Goal: Complete application form: Complete application form

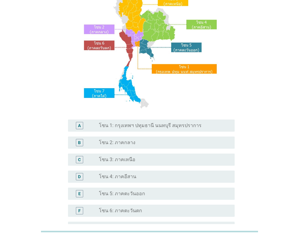
scroll to position [61, 0]
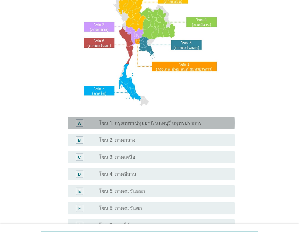
click at [118, 127] on div "A radio_button_unchecked โซน 1: กรุงเทพฯ ปทุมธานี นนทบุรี สมุทรปราการ" at bounding box center [151, 123] width 167 height 12
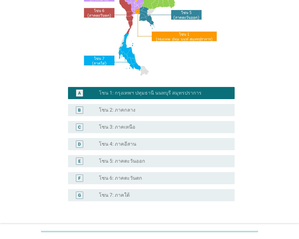
scroll to position [131, 0]
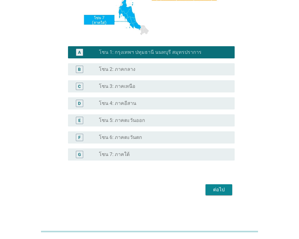
click at [219, 188] on div "ต่อไป" at bounding box center [218, 189] width 17 height 7
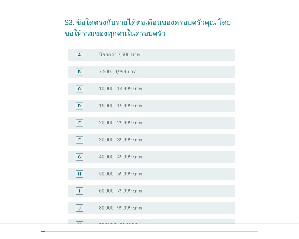
scroll to position [30, 0]
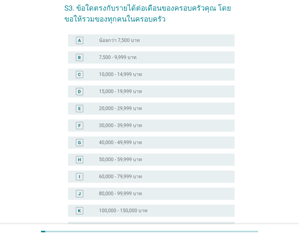
click at [120, 141] on label "40,000 - 49,999 บาท" at bounding box center [120, 142] width 43 height 6
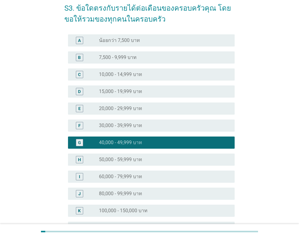
click at [118, 125] on label "30,000 - 39,999 บาท" at bounding box center [120, 125] width 43 height 6
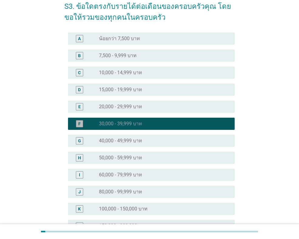
scroll to position [120, 0]
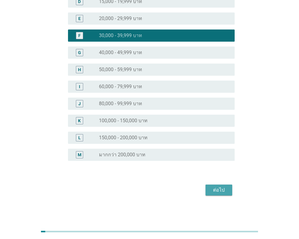
click at [216, 193] on div "ต่อไป" at bounding box center [218, 189] width 17 height 7
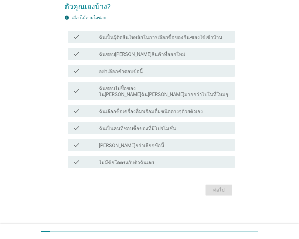
scroll to position [0, 0]
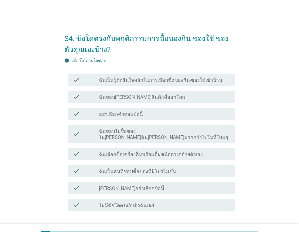
click at [127, 82] on label "ฉันเป็นผุ้ตัดสินใจหลักในการเลือกซื้อของกิน-ของใช้เข้าบ้าน" at bounding box center [160, 80] width 123 height 6
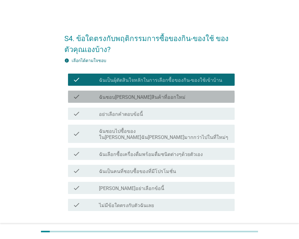
click at [141, 96] on label "ฉันชอบ[PERSON_NAME]สินค้าที่ออกใหม่" at bounding box center [142, 97] width 86 height 6
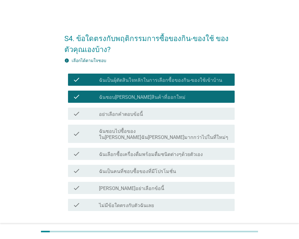
click at [167, 151] on label "ฉันเลือกซื้อเครื่องดื่มพร้อมดื่มชนิดต่างๆด้วยตัวเอง" at bounding box center [151, 154] width 104 height 6
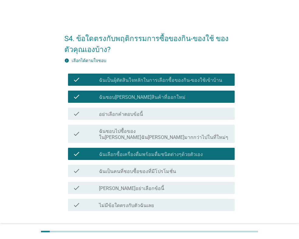
click at [160, 168] on label "ฉันเป็นคนที่ชอบซื้อของที่มีโปรโมชั่น" at bounding box center [137, 171] width 77 height 6
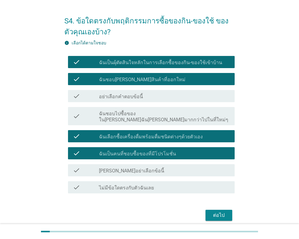
scroll to position [37, 0]
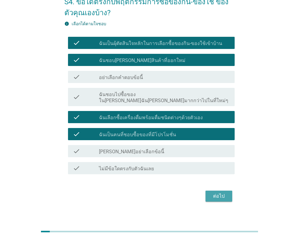
click at [215, 194] on button "ต่อไป" at bounding box center [218, 195] width 27 height 11
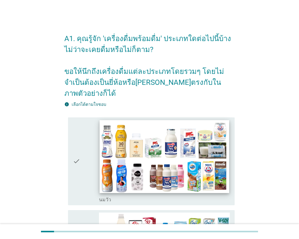
scroll to position [30, 0]
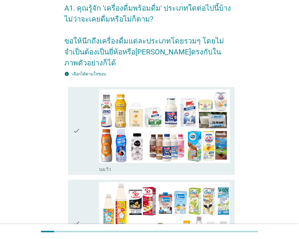
click at [94, 128] on div "check" at bounding box center [86, 130] width 26 height 83
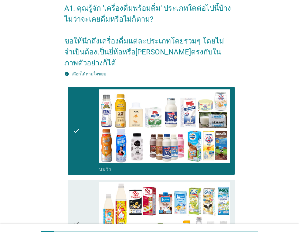
click at [89, 195] on div "check" at bounding box center [86, 223] width 26 height 83
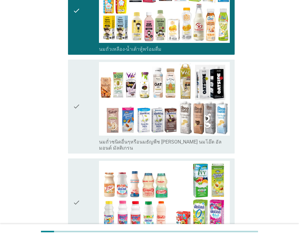
click at [91, 117] on div "check" at bounding box center [86, 106] width 26 height 89
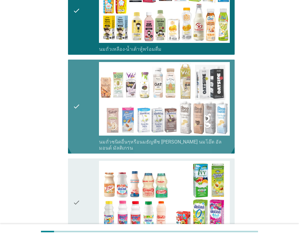
click at [87, 169] on div "check" at bounding box center [86, 202] width 26 height 83
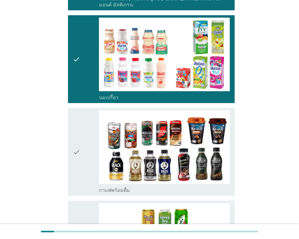
scroll to position [394, 0]
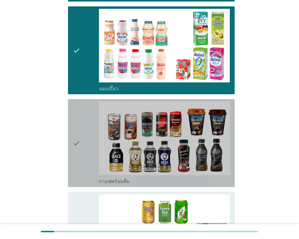
click at [87, 169] on div "check check_box_outline_blank กาแฟพร้อมดื่ม" at bounding box center [151, 143] width 167 height 88
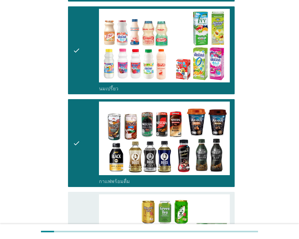
click at [87, 194] on div "check" at bounding box center [86, 235] width 26 height 83
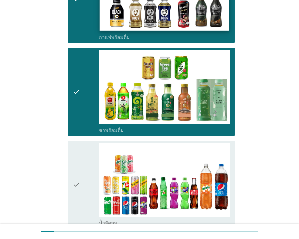
scroll to position [546, 0]
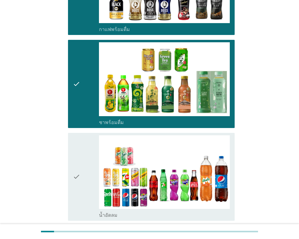
click at [90, 143] on div "check" at bounding box center [86, 176] width 26 height 83
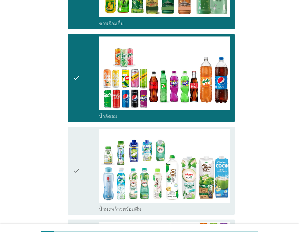
scroll to position [668, 0]
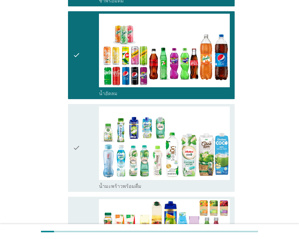
click at [90, 143] on div "check" at bounding box center [86, 147] width 26 height 83
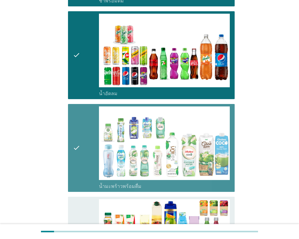
click at [87, 199] on div "check" at bounding box center [86, 240] width 26 height 83
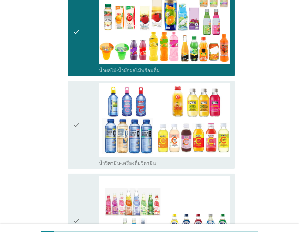
scroll to position [880, 0]
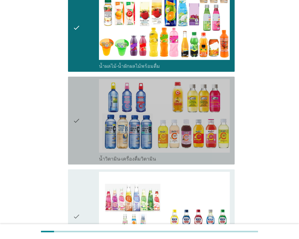
click at [92, 141] on div "check" at bounding box center [86, 120] width 26 height 83
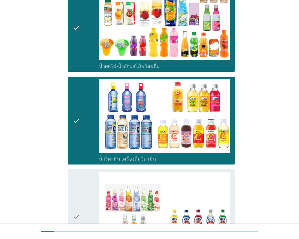
click at [92, 171] on div "check" at bounding box center [86, 215] width 26 height 89
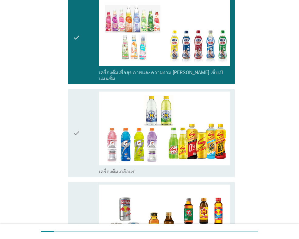
scroll to position [1062, 0]
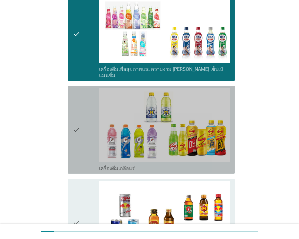
click at [85, 139] on div "check" at bounding box center [86, 129] width 26 height 83
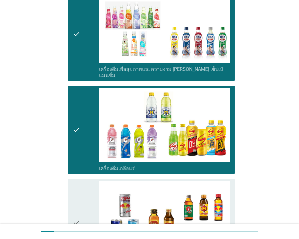
click at [79, 181] on icon "check" at bounding box center [76, 222] width 7 height 83
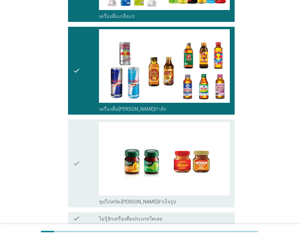
click at [88, 133] on div "check" at bounding box center [86, 163] width 26 height 83
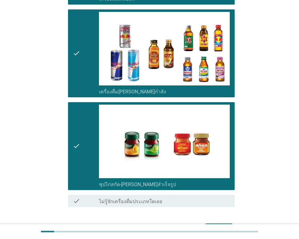
scroll to position [1247, 0]
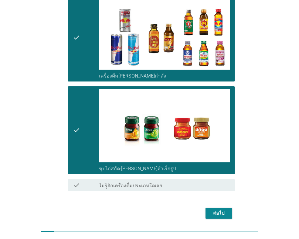
click at [215, 209] on div "ต่อไป" at bounding box center [218, 212] width 17 height 7
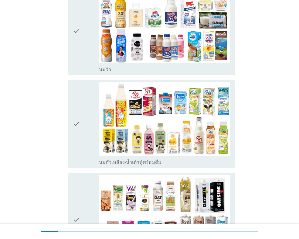
scroll to position [91, 0]
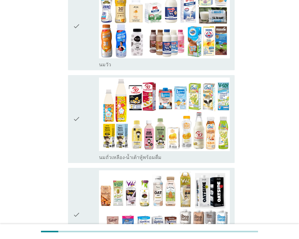
click at [78, 73] on div "check check_box_outline_blank นมถั่วเหลือง-น้ำเต้าหู้พร้อมดื่ม" at bounding box center [149, 119] width 170 height 93
click at [79, 100] on icon "check" at bounding box center [76, 118] width 7 height 83
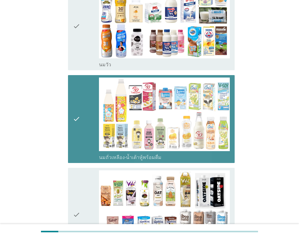
click at [79, 75] on div "check check_box_outline_blank นมถั่วเหลือง-น้ำเต้าหู้พร้อมดื่ม" at bounding box center [151, 119] width 167 height 88
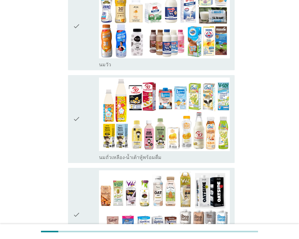
click at [80, 53] on icon "check" at bounding box center [76, 26] width 7 height 83
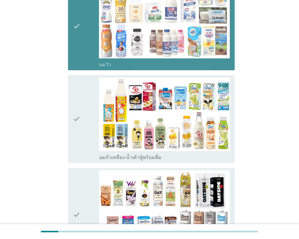
click at [81, 82] on div "check" at bounding box center [86, 118] width 26 height 83
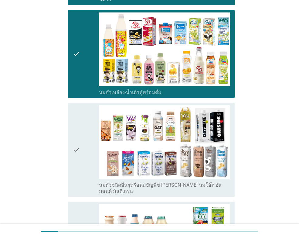
scroll to position [243, 0]
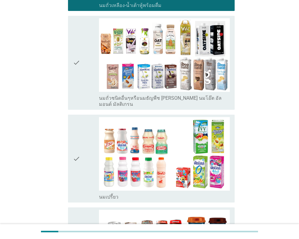
click at [79, 71] on icon "check" at bounding box center [76, 62] width 7 height 89
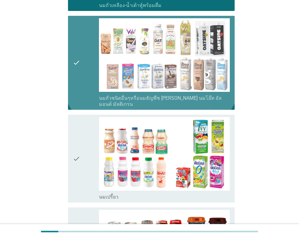
click at [84, 118] on div "check" at bounding box center [86, 158] width 26 height 83
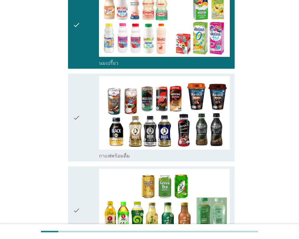
scroll to position [394, 0]
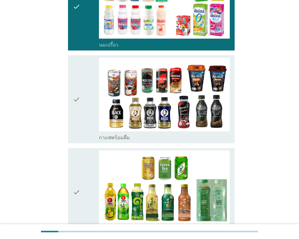
click at [81, 92] on div "check" at bounding box center [86, 99] width 26 height 83
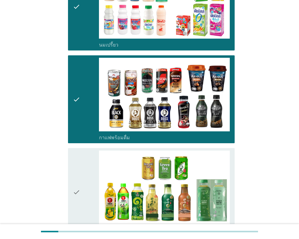
click at [85, 150] on div "check" at bounding box center [86, 191] width 26 height 83
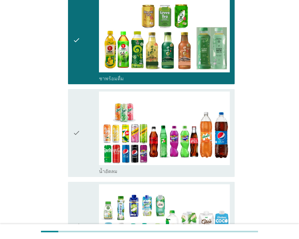
click at [85, 147] on div "check" at bounding box center [86, 132] width 26 height 83
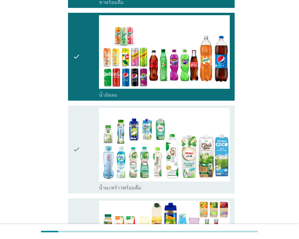
scroll to position [698, 0]
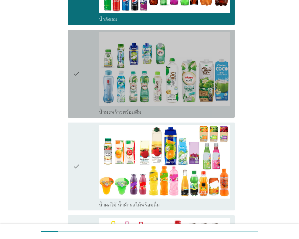
click at [89, 73] on div "check" at bounding box center [86, 73] width 26 height 83
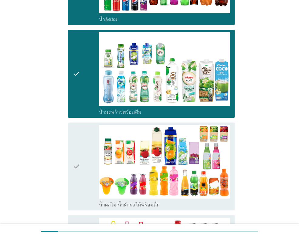
click at [86, 151] on div "check" at bounding box center [86, 166] width 26 height 83
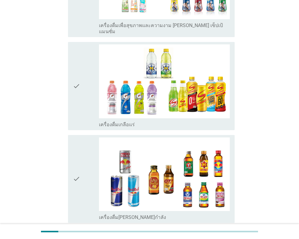
scroll to position [1203, 0]
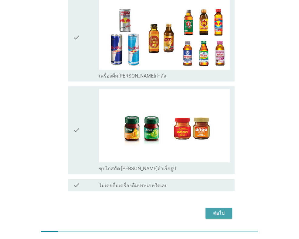
click at [217, 207] on button "ต่อไป" at bounding box center [218, 212] width 27 height 11
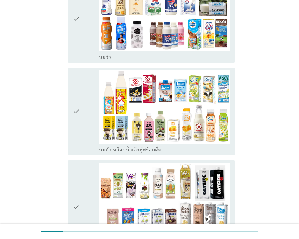
scroll to position [121, 0]
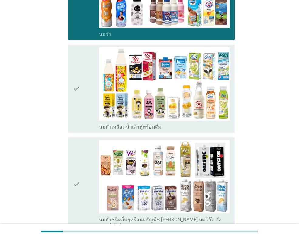
click at [82, 97] on div "check" at bounding box center [86, 88] width 26 height 83
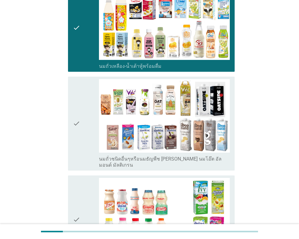
click at [83, 126] on div "check" at bounding box center [86, 123] width 26 height 89
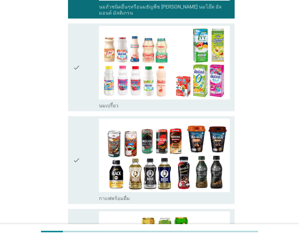
scroll to position [455, 0]
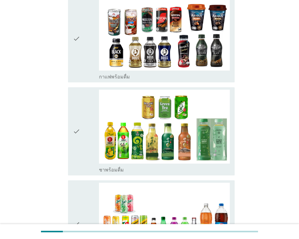
click at [77, 61] on icon "check" at bounding box center [76, 38] width 7 height 83
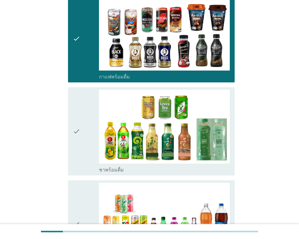
click at [84, 118] on div "check" at bounding box center [86, 131] width 26 height 83
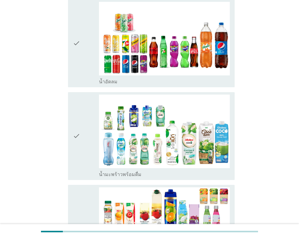
scroll to position [668, 0]
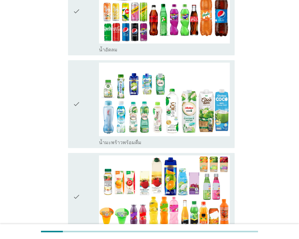
click at [87, 99] on div "check" at bounding box center [86, 104] width 26 height 83
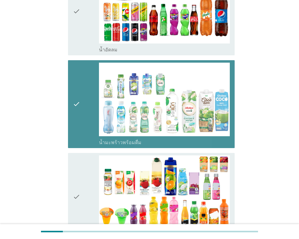
click at [82, 37] on div "check" at bounding box center [86, 11] width 26 height 83
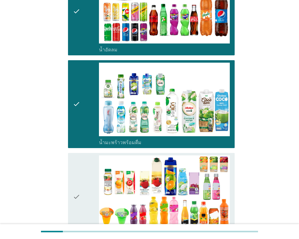
scroll to position [751, 0]
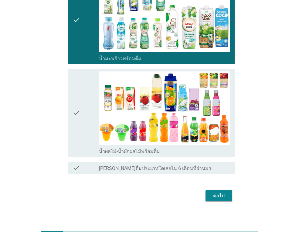
drag, startPoint x: 76, startPoint y: 130, endPoint x: 108, endPoint y: 157, distance: 41.1
click at [76, 131] on icon "check" at bounding box center [76, 112] width 7 height 83
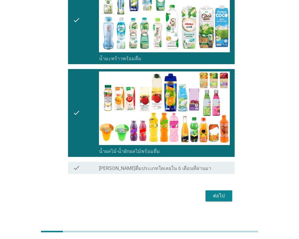
click at [225, 192] on div "ต่อไป" at bounding box center [218, 195] width 17 height 7
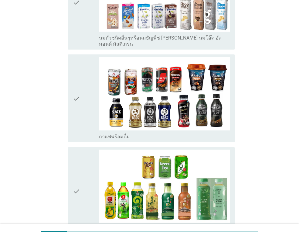
scroll to position [303, 0]
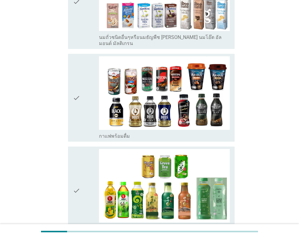
click at [83, 29] on div "check" at bounding box center [86, 2] width 26 height 89
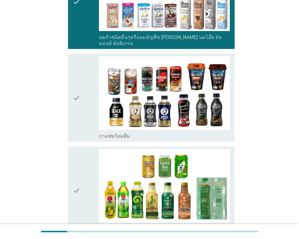
click at [85, 106] on div "check" at bounding box center [86, 97] width 26 height 83
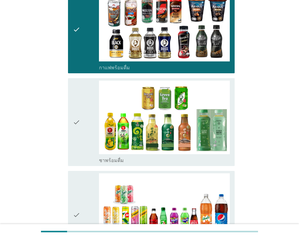
scroll to position [455, 0]
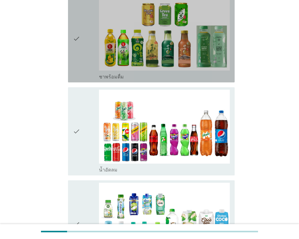
click at [80, 59] on div "check" at bounding box center [86, 38] width 26 height 83
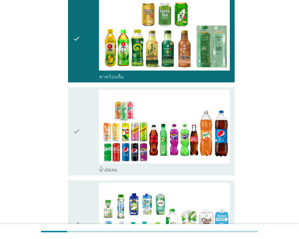
click at [85, 127] on div "check" at bounding box center [86, 131] width 26 height 83
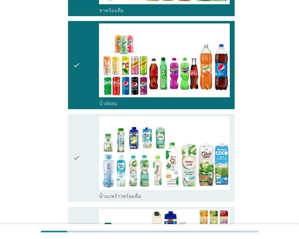
scroll to position [637, 0]
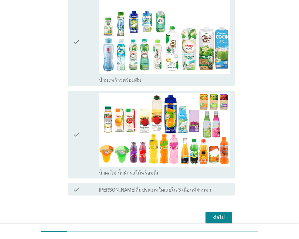
click at [83, 66] on div "check" at bounding box center [86, 41] width 26 height 83
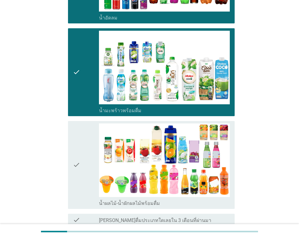
click at [76, 141] on icon "check" at bounding box center [76, 164] width 7 height 83
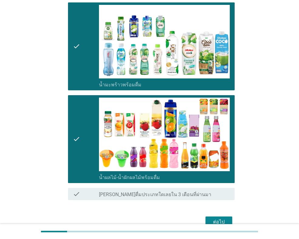
scroll to position [659, 0]
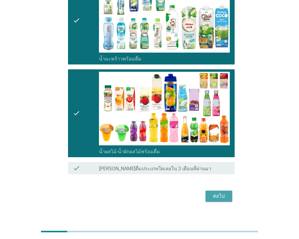
click at [217, 192] on div "ต่อไป" at bounding box center [218, 195] width 17 height 7
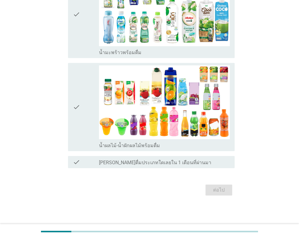
scroll to position [0, 0]
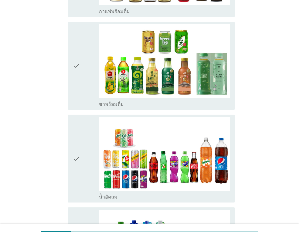
click at [83, 80] on div "check" at bounding box center [86, 65] width 26 height 83
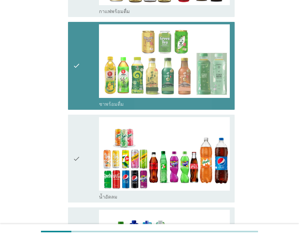
click at [82, 154] on div "check" at bounding box center [86, 158] width 26 height 83
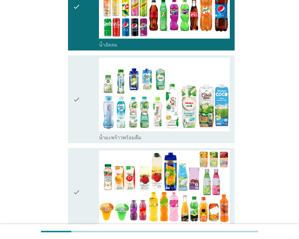
click at [75, 114] on icon "check" at bounding box center [76, 99] width 7 height 83
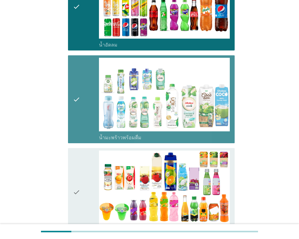
click at [76, 151] on icon "check" at bounding box center [76, 191] width 7 height 83
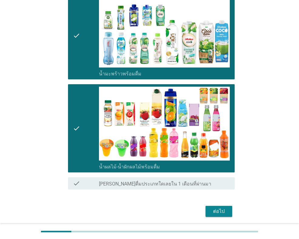
scroll to position [473, 0]
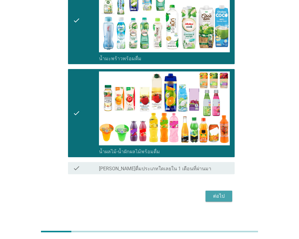
click at [227, 192] on div "ต่อไป" at bounding box center [218, 195] width 17 height 7
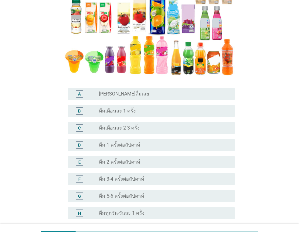
scroll to position [152, 0]
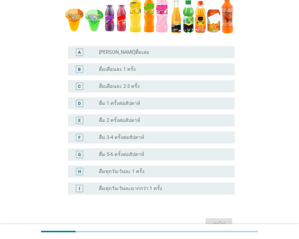
click at [136, 121] on label "ดื่ม 2 ครั้งต่อสัปดาห์" at bounding box center [119, 120] width 41 height 6
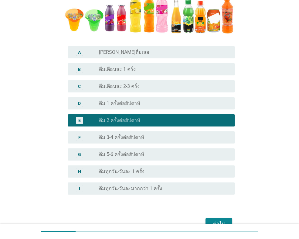
click at [125, 106] on label "ดื่ม 1 ครั้งต่อสัปดาห์" at bounding box center [119, 103] width 41 height 6
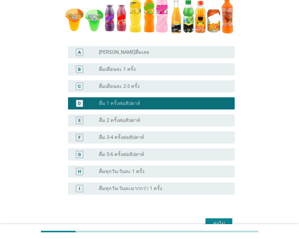
click at [137, 118] on label "ดื่ม 2 ครั้งต่อสัปดาห์" at bounding box center [119, 120] width 41 height 6
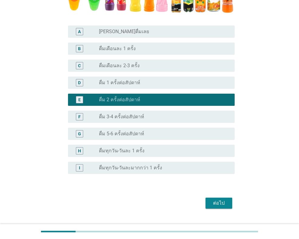
scroll to position [185, 0]
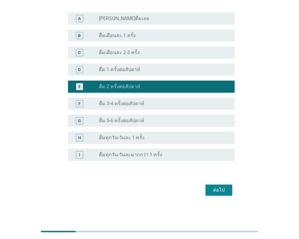
click at [214, 196] on div "ต่อไป" at bounding box center [149, 189] width 170 height 15
click at [212, 192] on div "ต่อไป" at bounding box center [218, 189] width 17 height 7
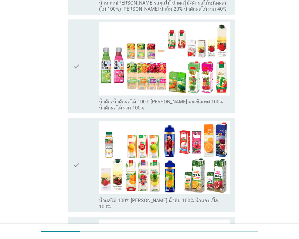
scroll to position [0, 0]
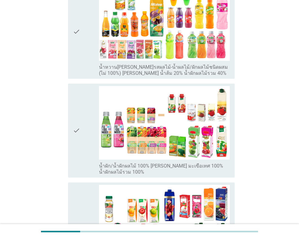
click at [78, 64] on icon "check" at bounding box center [76, 31] width 7 height 89
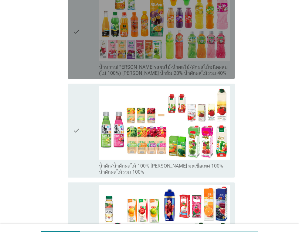
click at [83, 92] on div "check" at bounding box center [86, 130] width 26 height 89
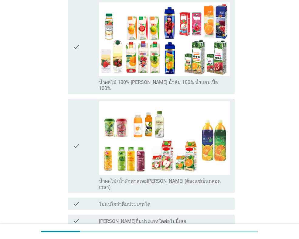
click at [80, 72] on icon "check" at bounding box center [76, 46] width 7 height 89
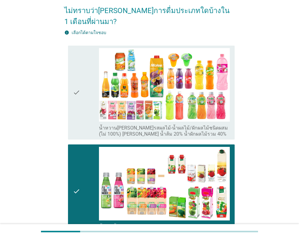
click at [81, 124] on div "check" at bounding box center [86, 92] width 26 height 89
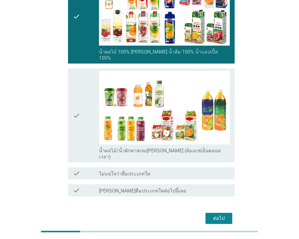
click at [216, 214] on div "ต่อไป" at bounding box center [218, 217] width 17 height 7
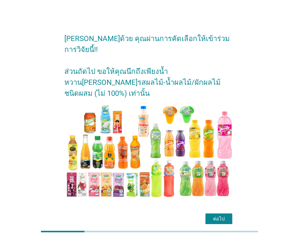
click at [218, 215] on div "ต่อไป" at bounding box center [218, 218] width 17 height 7
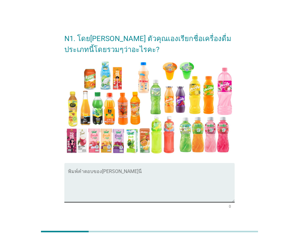
click at [159, 171] on textarea "พิมพ์คำตอบของคุณ ที่นี่" at bounding box center [151, 186] width 167 height 32
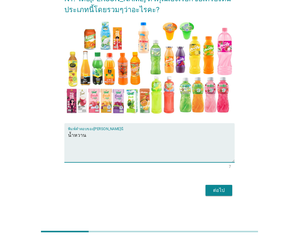
scroll to position [40, 0]
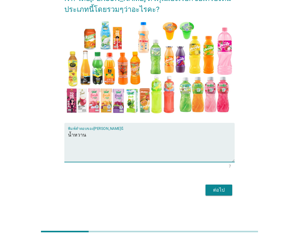
type textarea "น้ำหวาน"
click at [218, 189] on div "ต่อไป" at bounding box center [218, 189] width 17 height 7
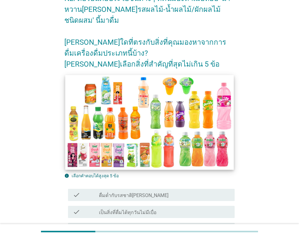
scroll to position [0, 0]
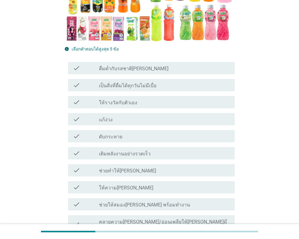
scroll to position [121, 0]
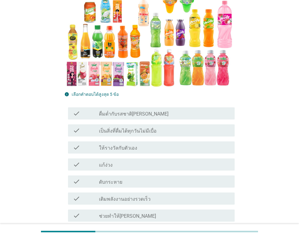
click at [130, 116] on label "ดื่มด่ำกับรสชาติ[PERSON_NAME]" at bounding box center [133, 114] width 69 height 6
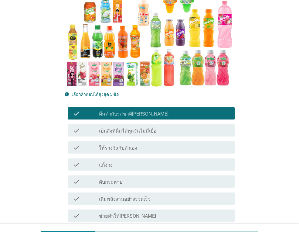
click at [129, 145] on label "ให้รางวัลกับตัวเอง" at bounding box center [118, 148] width 38 height 6
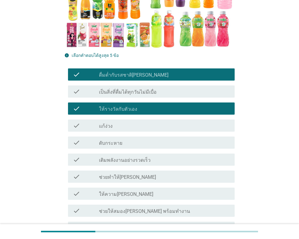
scroll to position [212, 0]
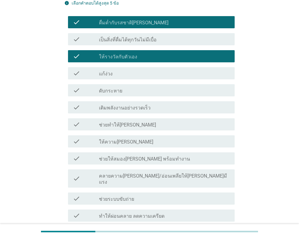
click at [118, 112] on div "check check_box_outline_blank เติมพลังงานอย่างรวดเร็ว" at bounding box center [151, 107] width 167 height 12
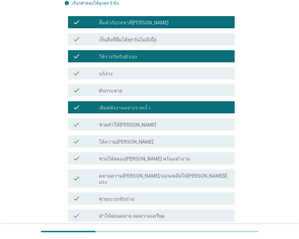
click at [127, 137] on div "check_box_outline_blank ให้ความ[PERSON_NAME]" at bounding box center [164, 140] width 131 height 7
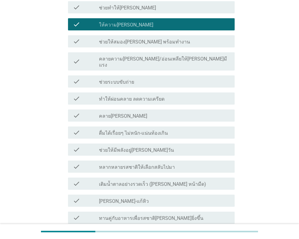
scroll to position [334, 0]
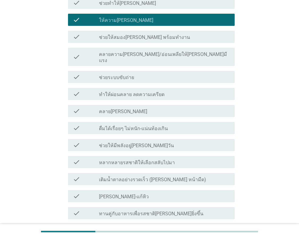
click at [127, 91] on label "ทำให้ผ่อนคลาย ลดความเครียด" at bounding box center [132, 94] width 66 height 6
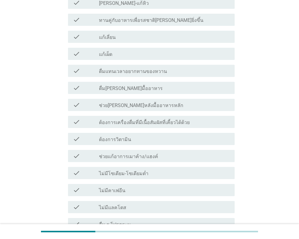
scroll to position [591, 0]
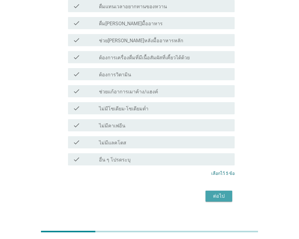
click at [218, 192] on div "ต่อไป" at bounding box center [218, 195] width 17 height 7
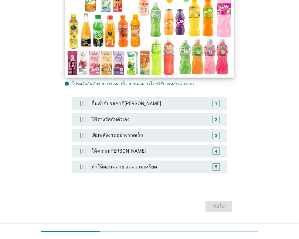
scroll to position [115, 0]
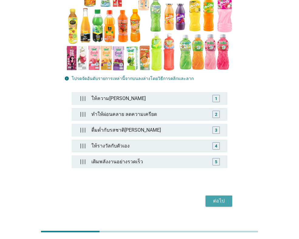
click at [221, 197] on div "ต่อไป" at bounding box center [218, 200] width 17 height 7
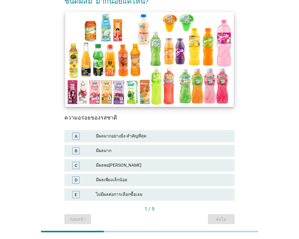
scroll to position [87, 0]
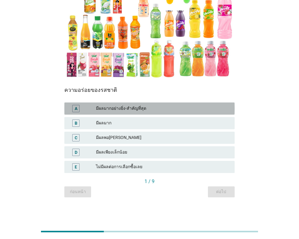
click at [108, 109] on div "มีผลมากอย่างยิ่ง-สำคัญที่สุด" at bounding box center [163, 108] width 134 height 7
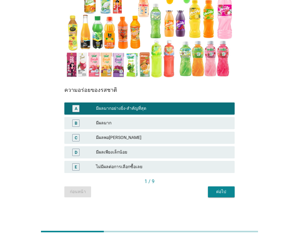
click at [223, 189] on div "ต่อไป" at bounding box center [221, 191] width 17 height 6
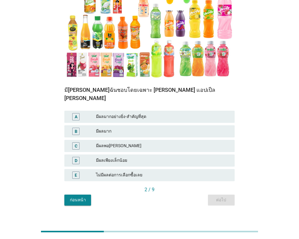
click at [113, 127] on div "มีผลมาก" at bounding box center [163, 130] width 134 height 7
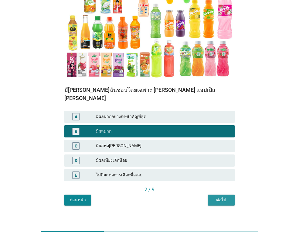
click at [224, 196] on div "ต่อไป" at bounding box center [221, 199] width 17 height 6
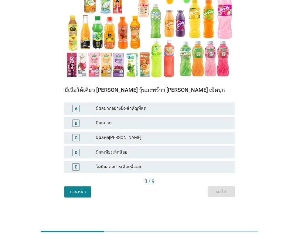
click at [108, 120] on div "มีผลมาก" at bounding box center [163, 122] width 134 height 7
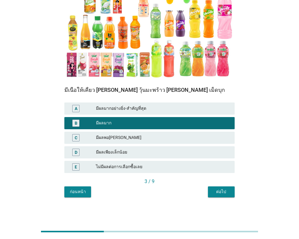
click at [223, 190] on div "ต่อไป" at bounding box center [221, 191] width 17 height 6
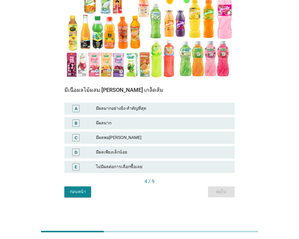
click at [119, 132] on div "C มีผลพอ[PERSON_NAME]" at bounding box center [149, 137] width 170 height 12
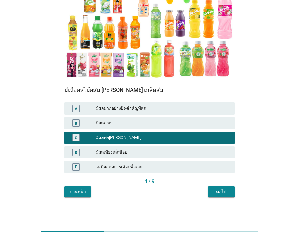
click at [226, 191] on div "ต่อไป" at bounding box center [221, 191] width 17 height 6
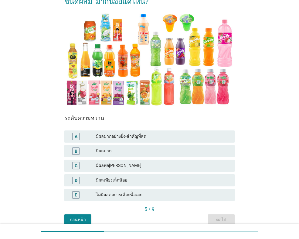
scroll to position [61, 0]
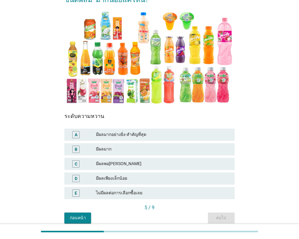
click at [119, 149] on div "มีผลมาก" at bounding box center [163, 148] width 134 height 7
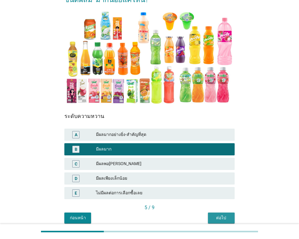
click at [216, 216] on div "ต่อไป" at bounding box center [221, 217] width 17 height 6
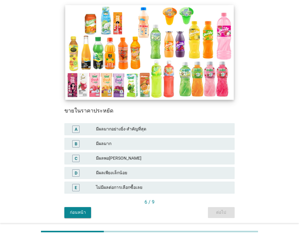
scroll to position [87, 0]
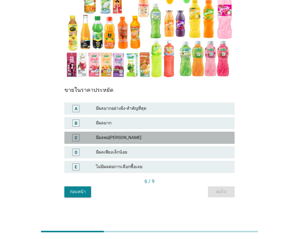
click at [121, 138] on div "มีผลพอ[PERSON_NAME]" at bounding box center [163, 137] width 134 height 7
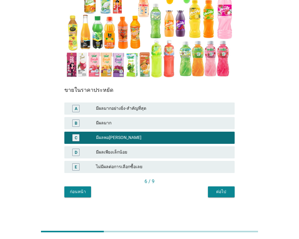
click at [220, 191] on div "ต่อไป" at bounding box center [221, 191] width 17 height 6
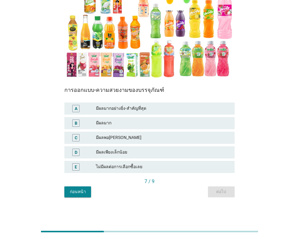
click at [132, 149] on div "มีผลเพียงเล็กน้อย" at bounding box center [163, 151] width 134 height 7
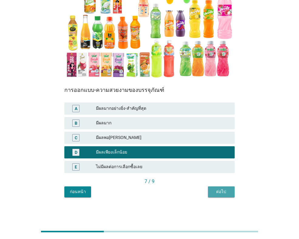
click at [209, 190] on button "ต่อไป" at bounding box center [221, 191] width 27 height 11
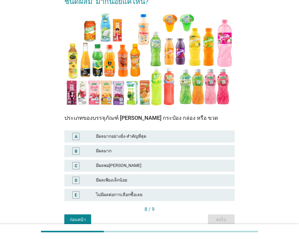
scroll to position [61, 0]
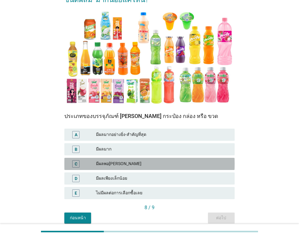
click at [105, 163] on div "มีผลพอ[PERSON_NAME]" at bounding box center [163, 163] width 134 height 7
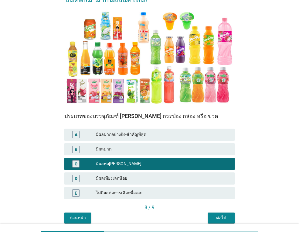
click at [218, 218] on div "ต่อไป" at bounding box center [221, 217] width 17 height 6
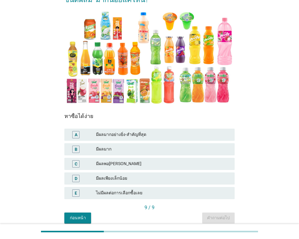
click at [110, 153] on div "B มีผลมาก" at bounding box center [149, 149] width 170 height 12
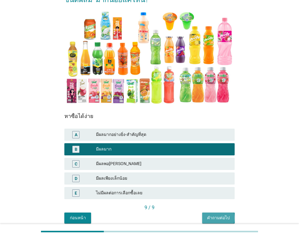
click at [222, 214] on button "คำถามต่อไป" at bounding box center [218, 217] width 32 height 11
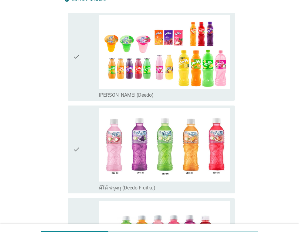
click at [76, 82] on icon "check" at bounding box center [76, 56] width 7 height 83
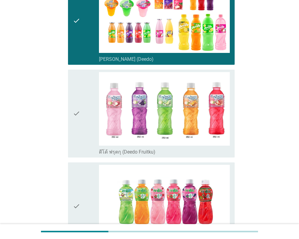
scroll to position [212, 0]
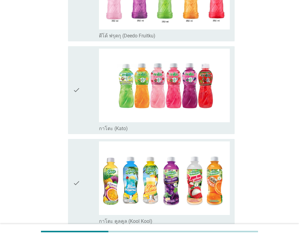
click at [81, 102] on div "check" at bounding box center [86, 90] width 26 height 83
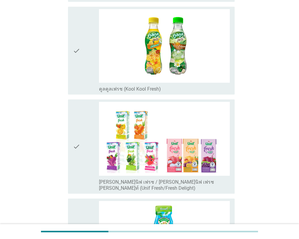
scroll to position [516, 0]
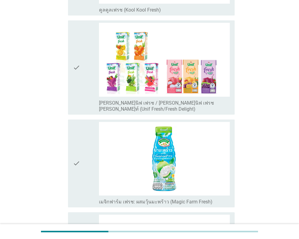
click at [79, 95] on icon "check" at bounding box center [76, 67] width 7 height 89
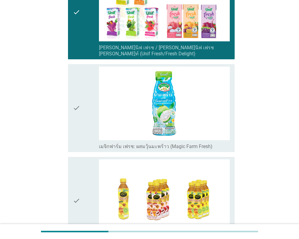
scroll to position [577, 0]
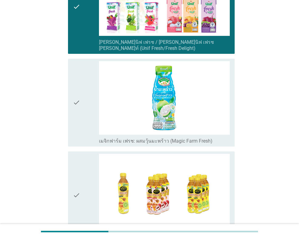
click at [81, 123] on div "check" at bounding box center [86, 102] width 26 height 83
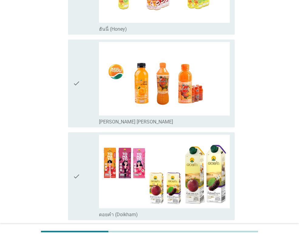
scroll to position [819, 0]
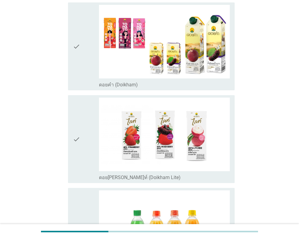
click at [81, 72] on div "check" at bounding box center [86, 46] width 26 height 83
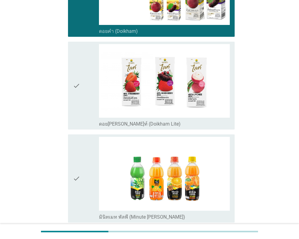
scroll to position [1062, 0]
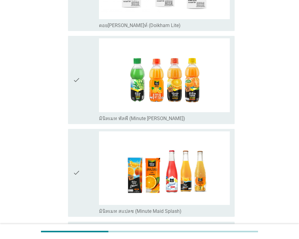
click at [84, 80] on div "check" at bounding box center [86, 79] width 26 height 83
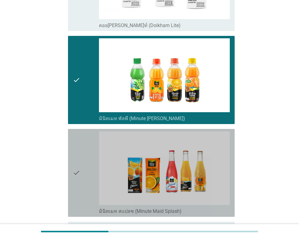
click at [86, 150] on div "check" at bounding box center [86, 172] width 26 height 83
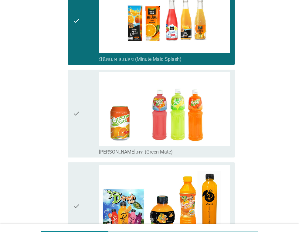
click at [84, 116] on div "check" at bounding box center [86, 113] width 26 height 83
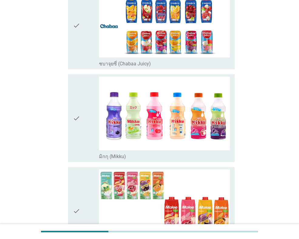
drag, startPoint x: 74, startPoint y: 49, endPoint x: 81, endPoint y: 66, distance: 18.7
click at [74, 49] on icon "check" at bounding box center [76, 25] width 7 height 83
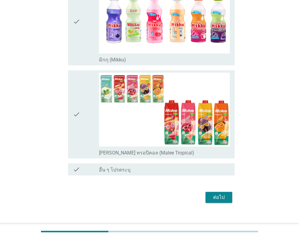
scroll to position [1585, 0]
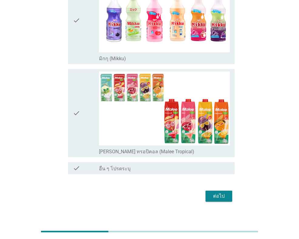
click at [99, 117] on div "check" at bounding box center [86, 112] width 26 height 83
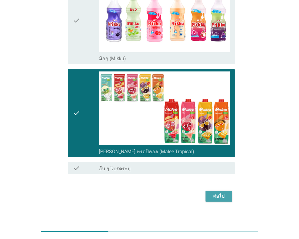
click at [218, 192] on div "ต่อไป" at bounding box center [218, 195] width 17 height 7
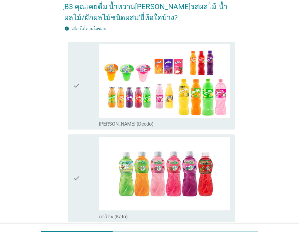
scroll to position [61, 0]
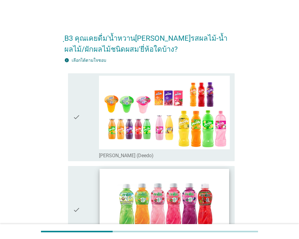
scroll to position [0, 0]
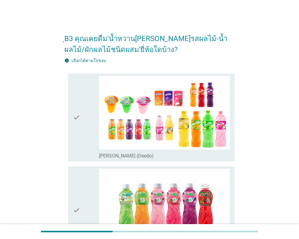
click at [71, 121] on div "check check_box_outline_blank [PERSON_NAME] (Deedo)" at bounding box center [151, 117] width 167 height 88
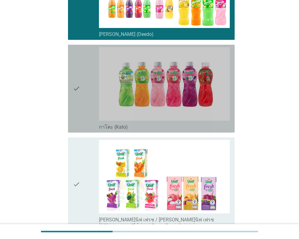
click at [92, 88] on div "check" at bounding box center [86, 88] width 26 height 83
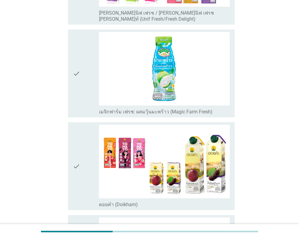
scroll to position [425, 0]
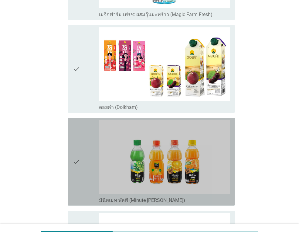
click at [88, 138] on div "check" at bounding box center [86, 161] width 26 height 83
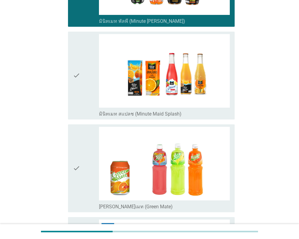
scroll to position [637, 0]
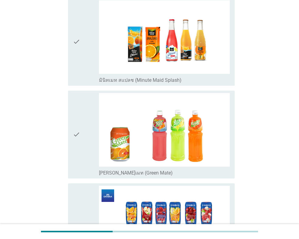
click at [82, 69] on div "check" at bounding box center [86, 41] width 26 height 83
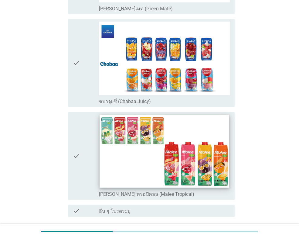
scroll to position [844, 0]
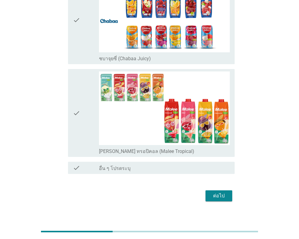
click at [214, 190] on button "ต่อไป" at bounding box center [218, 195] width 27 height 11
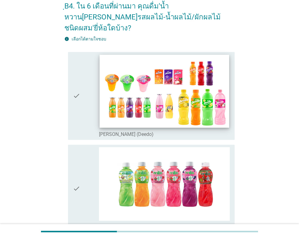
scroll to position [91, 0]
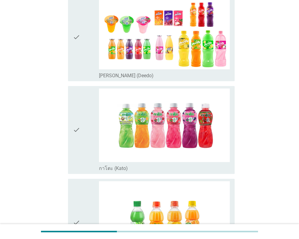
click at [90, 67] on div "check" at bounding box center [86, 37] width 26 height 83
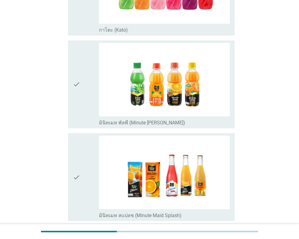
scroll to position [243, 0]
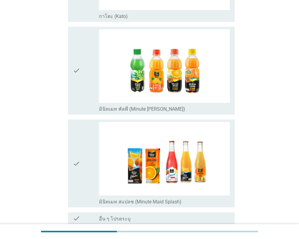
click at [83, 88] on div "check" at bounding box center [86, 70] width 26 height 83
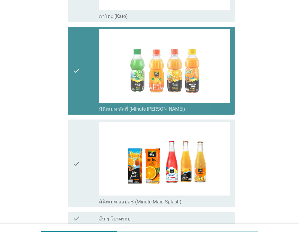
click at [76, 156] on icon "check" at bounding box center [76, 163] width 7 height 83
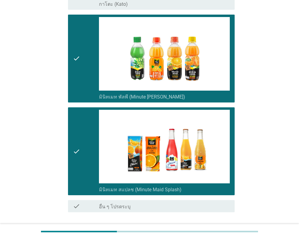
scroll to position [288, 0]
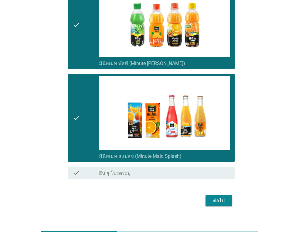
click at [219, 197] on div "ต่อไป" at bounding box center [218, 200] width 17 height 7
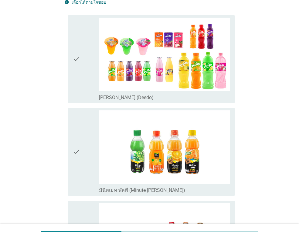
scroll to position [91, 0]
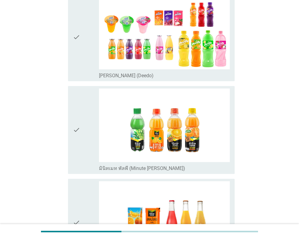
click at [74, 123] on icon "check" at bounding box center [76, 129] width 7 height 83
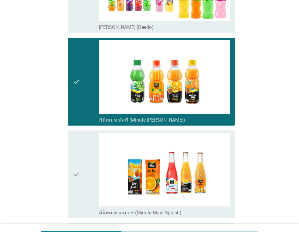
scroll to position [196, 0]
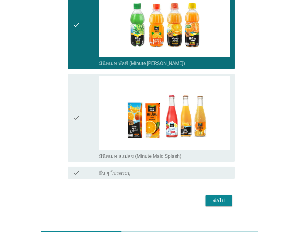
click at [74, 124] on icon "check" at bounding box center [76, 117] width 7 height 83
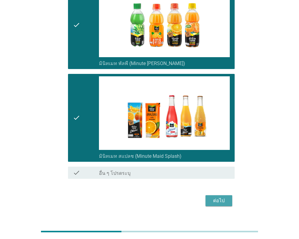
click at [225, 197] on div "ต่อไป" at bounding box center [218, 200] width 17 height 7
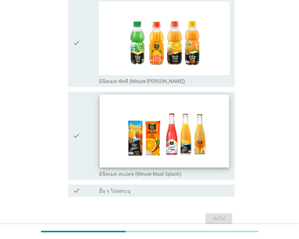
scroll to position [91, 0]
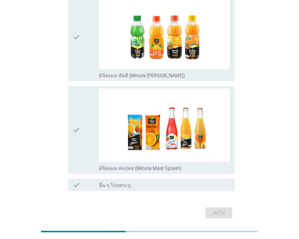
click at [93, 60] on div "check" at bounding box center [86, 37] width 26 height 83
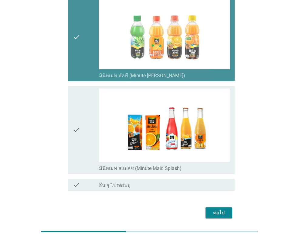
click at [81, 110] on div "check" at bounding box center [86, 129] width 26 height 83
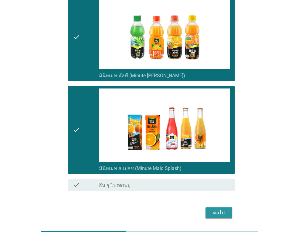
click at [218, 209] on div "ต่อไป" at bounding box center [218, 212] width 17 height 7
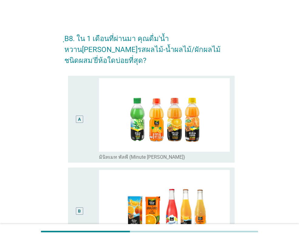
click at [160, 0] on div "ฺB8. ใน 1 เดือนที่ผ่านมา คุณดื่ม'น้ำหวาน[PERSON_NAME]รสผลไม้-น้ำผลไม้/ผักผลไม้ช…" at bounding box center [149, 167] width 299 height 334
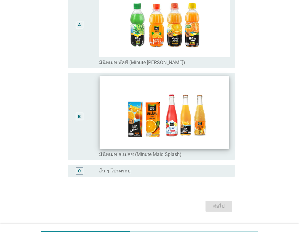
scroll to position [100, 0]
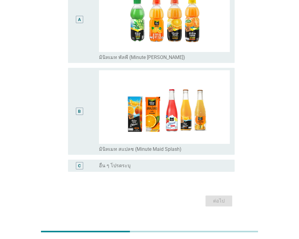
click at [79, 35] on div "A" at bounding box center [79, 19] width 13 height 82
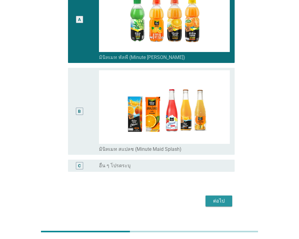
click at [208, 195] on button "ต่อไป" at bounding box center [218, 200] width 27 height 11
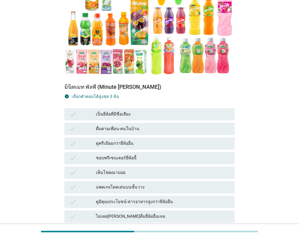
scroll to position [121, 0]
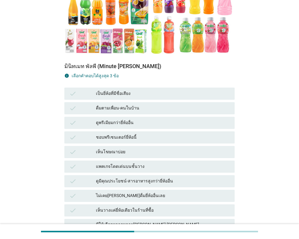
click at [125, 117] on div "check ดูพรีเมียมกว่ายี่ห้ออื่น" at bounding box center [149, 123] width 170 height 12
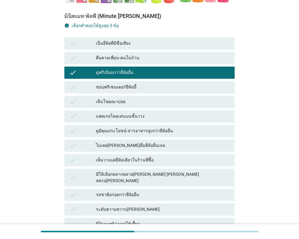
scroll to position [182, 0]
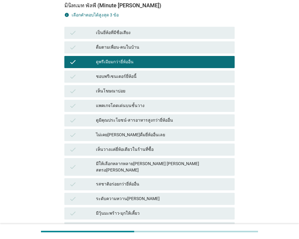
click at [115, 180] on div "รสชาติอร่อยกว่ายี่ห้ออื่น" at bounding box center [163, 183] width 134 height 7
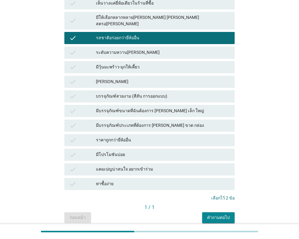
scroll to position [334, 0]
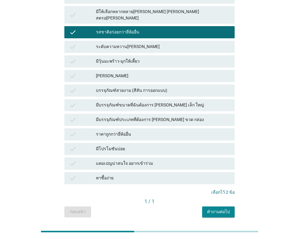
click at [124, 43] on div "ระดับความหวาน[PERSON_NAME]" at bounding box center [163, 46] width 134 height 7
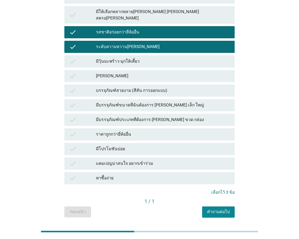
click at [215, 208] on div "คำถามต่อไป" at bounding box center [218, 211] width 23 height 6
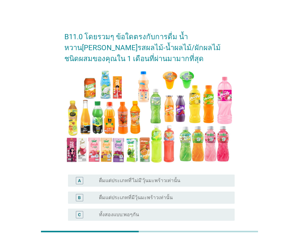
scroll to position [61, 0]
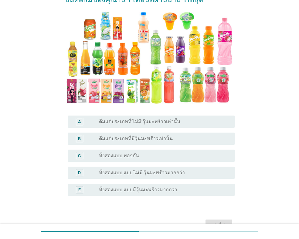
click at [153, 153] on div "radio_button_unchecked ทั้งสองแบบ:พอๆกัน" at bounding box center [162, 155] width 126 height 6
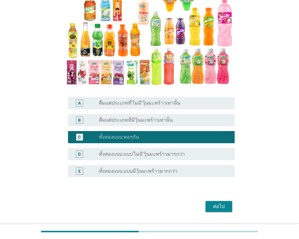
scroll to position [96, 0]
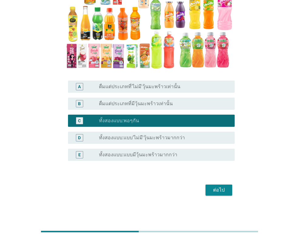
click at [216, 190] on div "ต่อไป" at bounding box center [218, 189] width 17 height 7
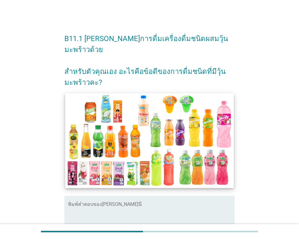
scroll to position [30, 0]
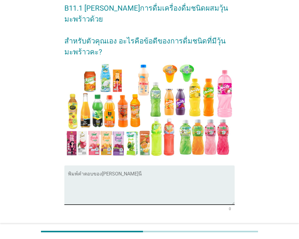
click at [136, 173] on textarea "พิมพ์คำตอบของคุณ ที่นี่" at bounding box center [151, 188] width 167 height 32
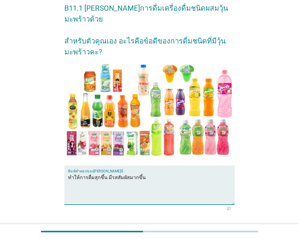
type textarea "ทำให้การดื่มสุกขึ้น มีรสสัมผัสมากขึ้น"
click at [210, 229] on div "ต่อไป" at bounding box center [218, 232] width 17 height 7
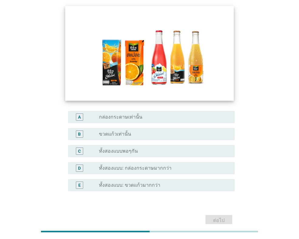
scroll to position [61, 0]
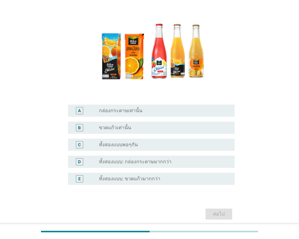
click at [156, 158] on div "radio_button_unchecked ทั้งสองแบบ: กล่องกระดาษมากกว่า" at bounding box center [164, 161] width 131 height 7
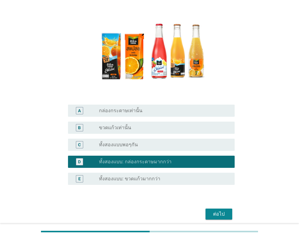
click at [213, 213] on div "ต่อไป" at bounding box center [218, 213] width 17 height 7
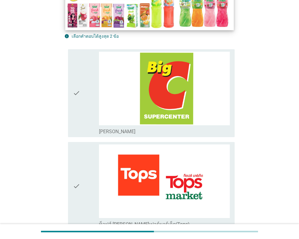
scroll to position [152, 0]
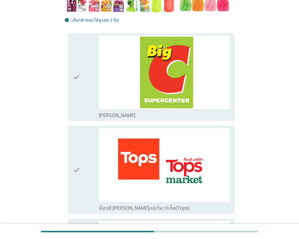
click at [90, 92] on div "check" at bounding box center [86, 77] width 26 height 83
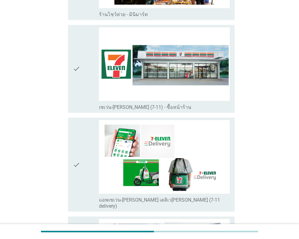
click at [92, 72] on div "check" at bounding box center [86, 68] width 26 height 83
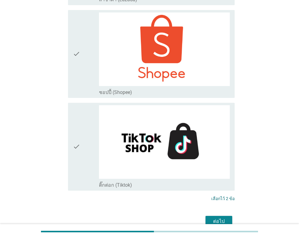
scroll to position [1723, 0]
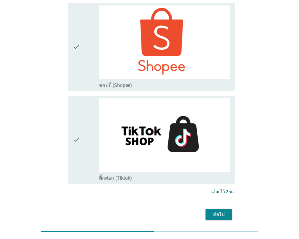
click at [227, 210] on div "ต่อไป" at bounding box center [218, 213] width 17 height 7
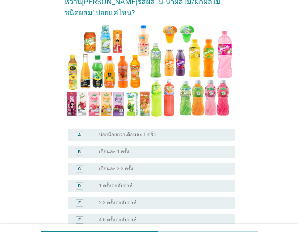
scroll to position [91, 0]
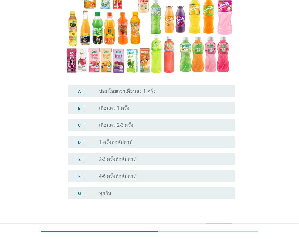
click at [252, 4] on div "P2. โดยเฉลี่ย [PERSON_NAME] 'น้ำหวาน[PERSON_NAME]รสผลไม้-น้ำผลไม้/ผักผลไม้ชนิดผ…" at bounding box center [150, 85] width 270 height 309
click at [122, 136] on div "D radio_button_unchecked 1 ครั้งต่อสัปดาห์" at bounding box center [151, 142] width 167 height 12
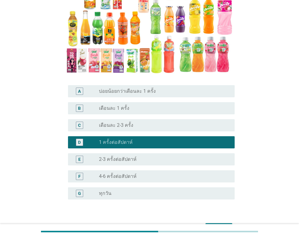
click at [225, 225] on div "ต่อไป" at bounding box center [218, 228] width 17 height 7
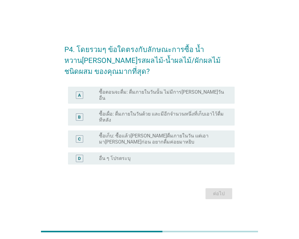
click at [138, 96] on label "ซื้อตอนจะดื่ม: ดื่มภายในวันนั้น ไม่มีการ[PERSON_NAME]วันอื่น" at bounding box center [162, 95] width 126 height 12
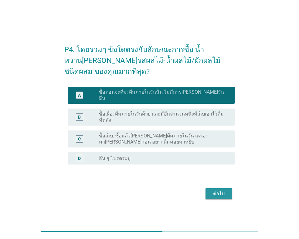
click at [216, 195] on button "ต่อไป" at bounding box center [218, 193] width 27 height 11
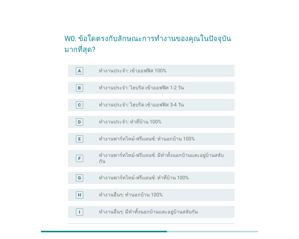
click at [138, 72] on label "ทำงานประจำ: เข้าออฟฟิส 100%" at bounding box center [132, 71] width 67 height 6
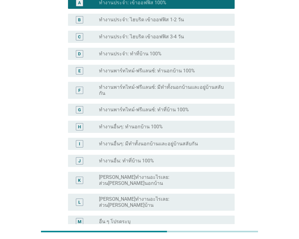
scroll to position [120, 0]
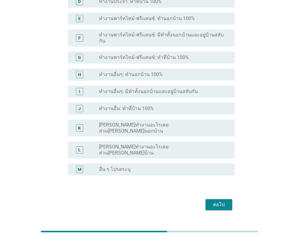
click at [213, 201] on div "ต่อไป" at bounding box center [218, 204] width 17 height 7
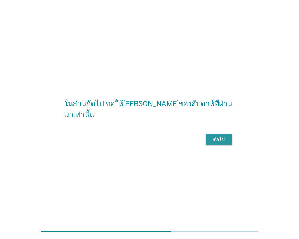
click at [228, 141] on button "ต่อไป" at bounding box center [218, 139] width 27 height 11
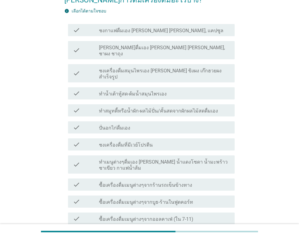
scroll to position [30, 0]
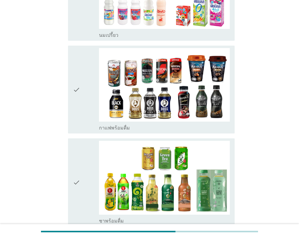
click at [96, 141] on div "check" at bounding box center [86, 182] width 26 height 83
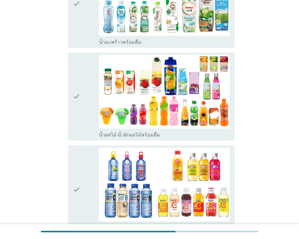
scroll to position [1032, 0]
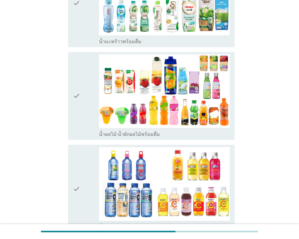
click at [85, 81] on div "check" at bounding box center [86, 95] width 26 height 83
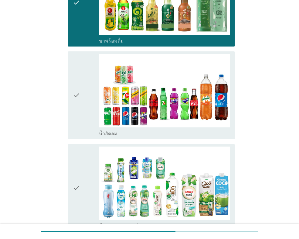
scroll to position [819, 0]
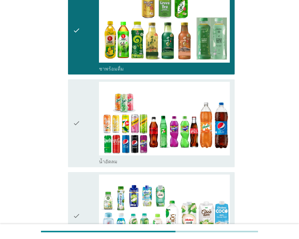
click at [78, 119] on icon "check" at bounding box center [76, 123] width 7 height 83
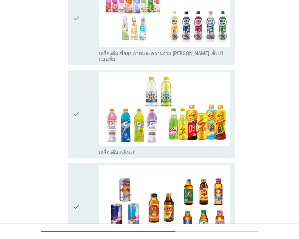
scroll to position [1426, 0]
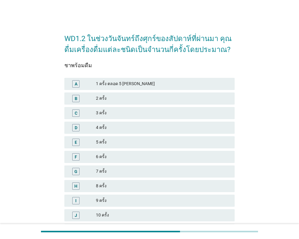
click at [126, 96] on div "2 ครั้ง" at bounding box center [163, 98] width 134 height 7
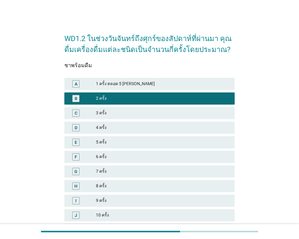
scroll to position [63, 0]
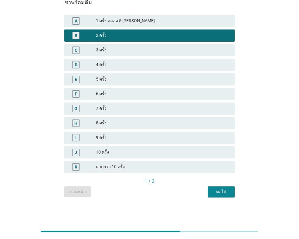
click at [219, 193] on div "ต่อไป" at bounding box center [221, 191] width 17 height 6
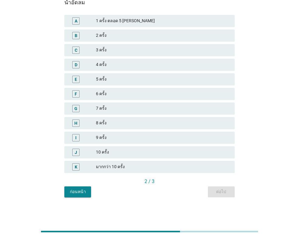
click at [115, 39] on div "B 2 ครั้ง" at bounding box center [149, 35] width 170 height 12
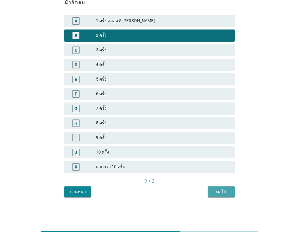
click at [229, 189] on div "ต่อไป" at bounding box center [221, 191] width 17 height 6
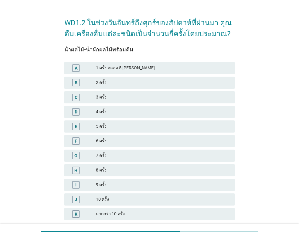
scroll to position [30, 0]
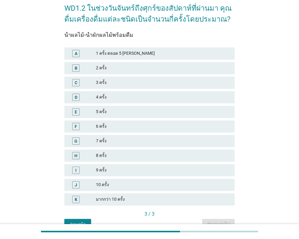
click at [114, 104] on div "E 5 ครั้ง" at bounding box center [149, 111] width 173 height 15
click at [117, 109] on div "5 ครั้ง" at bounding box center [163, 111] width 134 height 7
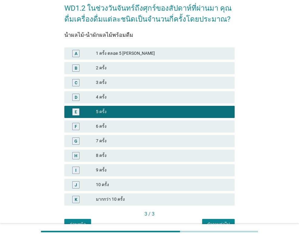
click at [224, 220] on button "คำถามต่อไป" at bounding box center [218, 223] width 32 height 11
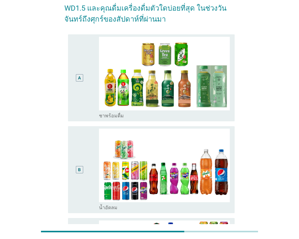
scroll to position [0, 0]
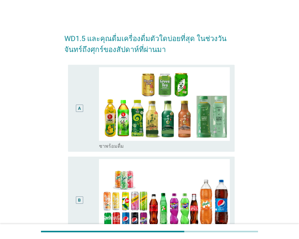
click at [46, 5] on div "WD1.5 และคุณดื่มเครื่องดื่มตัวใดบ่อยที่สุด ในช่วงวันจันทร์ถึงศุกร์ของสัปดาห์ที่…" at bounding box center [149, 207] width 299 height 415
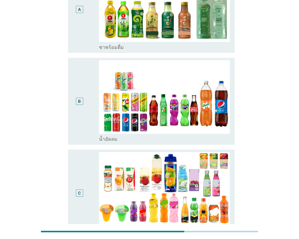
scroll to position [91, 0]
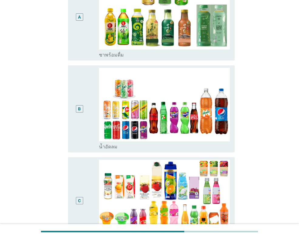
click at [84, 51] on div "A" at bounding box center [79, 17] width 13 height 82
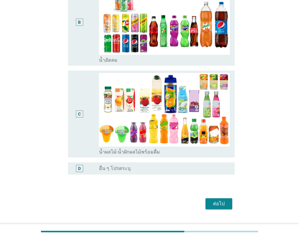
scroll to position [182, 0]
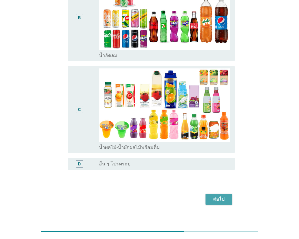
click at [216, 198] on div "ต่อไป" at bounding box center [218, 198] width 17 height 7
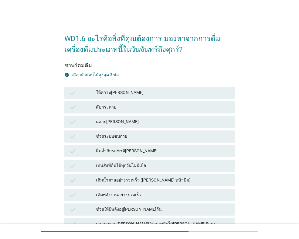
click at [127, 94] on div "ให้ความ[PERSON_NAME]" at bounding box center [163, 92] width 134 height 7
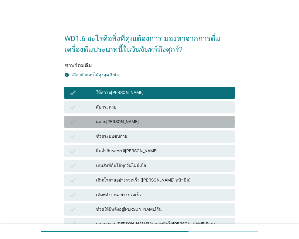
click at [111, 121] on div "คลาย[PERSON_NAME]" at bounding box center [163, 121] width 134 height 7
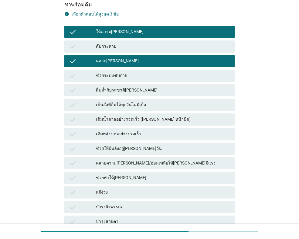
click at [111, 137] on div "เติมพลังงานอย่างรวดเร็ว" at bounding box center [163, 133] width 134 height 7
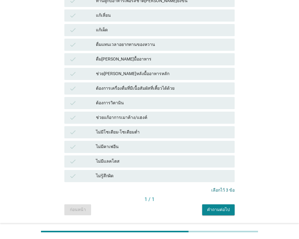
scroll to position [401, 0]
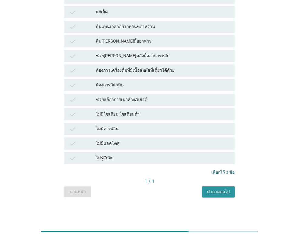
click at [209, 192] on div "คำถามต่อไป" at bounding box center [218, 191] width 23 height 6
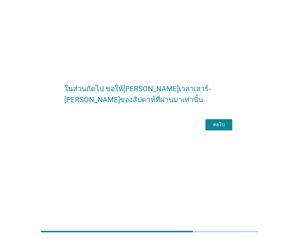
scroll to position [0, 0]
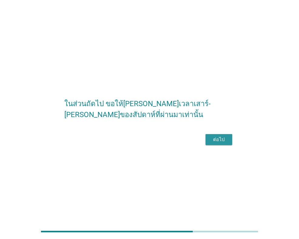
click at [218, 143] on div "ต่อไป" at bounding box center [218, 139] width 17 height 7
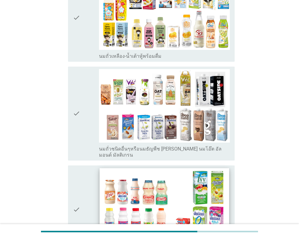
scroll to position [455, 0]
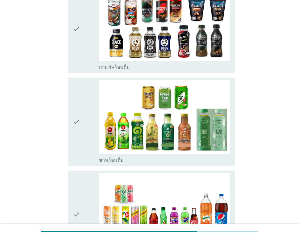
scroll to position [789, 0]
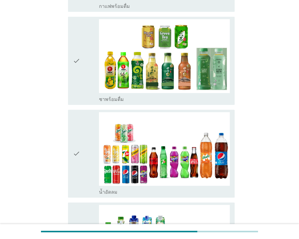
click at [80, 52] on icon "check" at bounding box center [76, 60] width 7 height 83
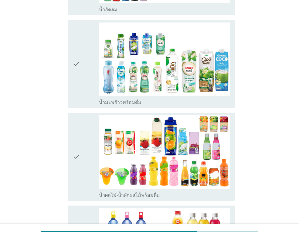
scroll to position [1032, 0]
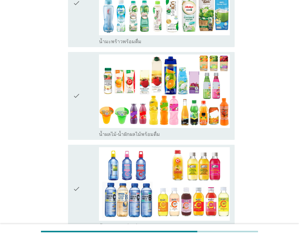
click at [74, 88] on icon "check" at bounding box center [76, 95] width 7 height 83
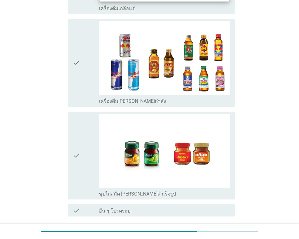
scroll to position [1447, 0]
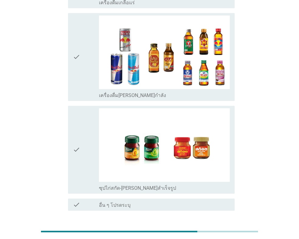
click at [217, 229] on div "ต่อไป" at bounding box center [218, 232] width 17 height 7
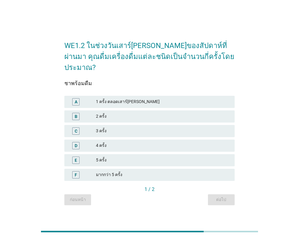
click at [61, 1] on div "WE1.2 ในช่วงวันเสาร์[PERSON_NAME]ของสัปดาห์ที่ผ่านมา คุณดื่มเครื่องดื่มแต่ละชนิ…" at bounding box center [149, 119] width 299 height 239
click at [262, 96] on div "WE1.2 ในช่วงวันเสาร์[PERSON_NAME]ของสัปดาห์ที่ผ่านมา คุณดื่มเครื่องดื่มแต่ละชนิ…" at bounding box center [150, 119] width 270 height 181
click at [125, 127] on div "3 ครั้ง" at bounding box center [163, 130] width 134 height 7
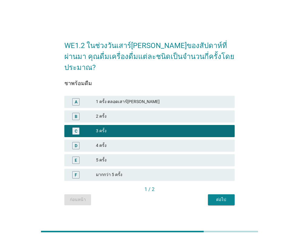
click at [217, 196] on div "ต่อไป" at bounding box center [221, 199] width 17 height 6
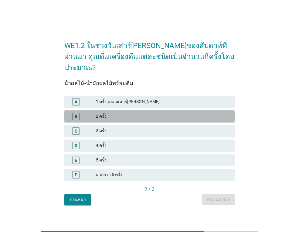
click at [111, 113] on div "2 ครั้ง" at bounding box center [163, 116] width 134 height 7
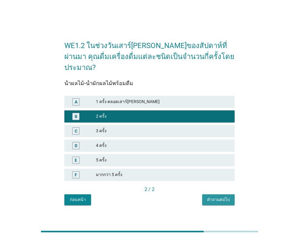
click at [207, 194] on button "คำถามต่อไป" at bounding box center [218, 199] width 32 height 11
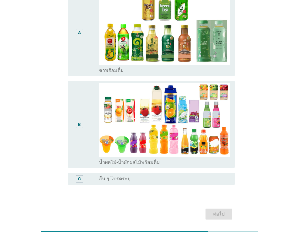
scroll to position [91, 0]
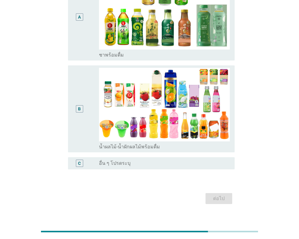
click at [80, 53] on div "A" at bounding box center [79, 17] width 13 height 82
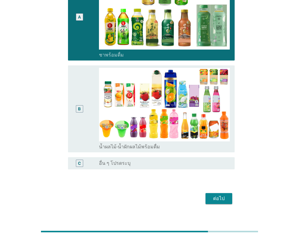
click at [220, 201] on div "ต่อไป" at bounding box center [218, 198] width 17 height 7
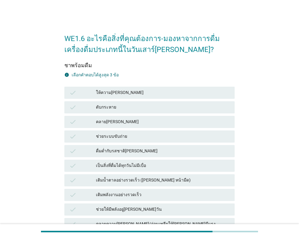
click at [115, 96] on div "ให้ความ[PERSON_NAME]" at bounding box center [163, 92] width 134 height 7
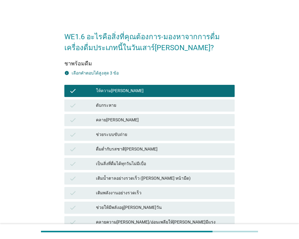
scroll to position [91, 0]
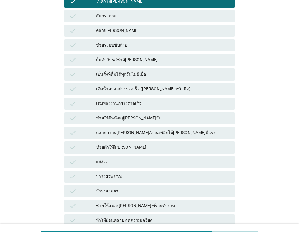
click at [115, 147] on div "ช่วยทำให้[PERSON_NAME]" at bounding box center [163, 147] width 134 height 7
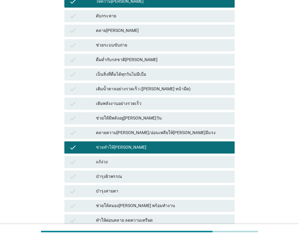
click at [135, 100] on div "เติมพลังงานอย่างรวดเร็ว" at bounding box center [163, 103] width 134 height 7
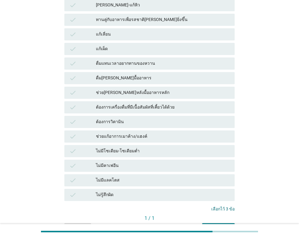
scroll to position [401, 0]
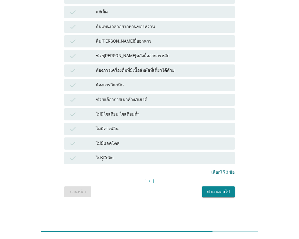
click at [214, 194] on div "คำถามต่อไป" at bounding box center [218, 191] width 23 height 6
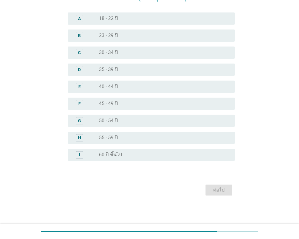
scroll to position [0, 0]
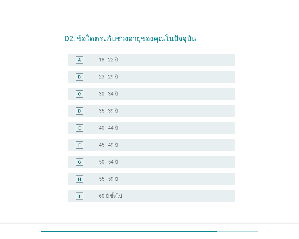
click at [110, 80] on div "B radio_button_unchecked 23 - 29 ปี" at bounding box center [151, 77] width 167 height 12
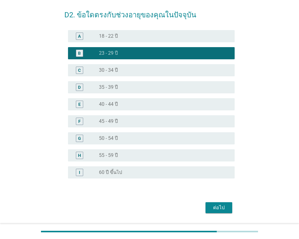
scroll to position [41, 0]
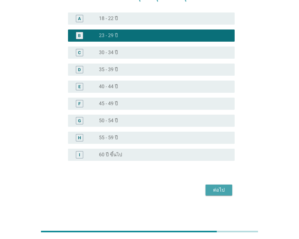
click at [218, 195] on button "ต่อไป" at bounding box center [218, 189] width 27 height 11
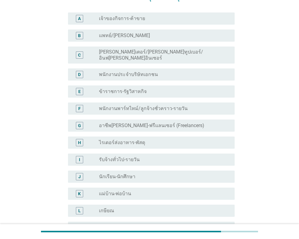
scroll to position [0, 0]
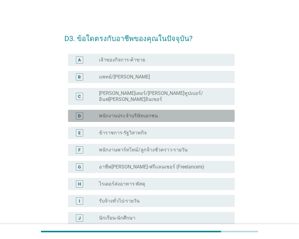
click at [138, 110] on div "D radio_button_unchecked พนักงานประจำบริษัทเอกชน" at bounding box center [151, 116] width 167 height 12
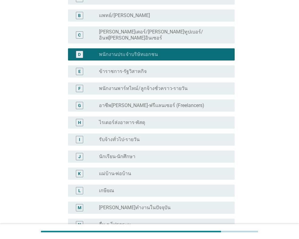
scroll to position [126, 0]
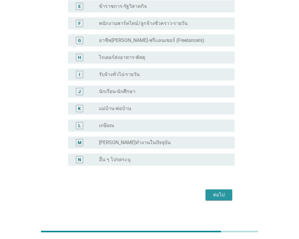
click at [213, 192] on div "ต่อไป" at bounding box center [218, 194] width 17 height 7
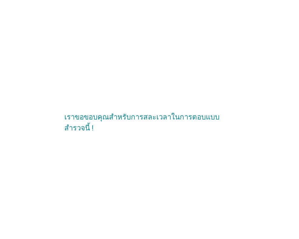
scroll to position [0, 0]
